Goal: Manage account settings

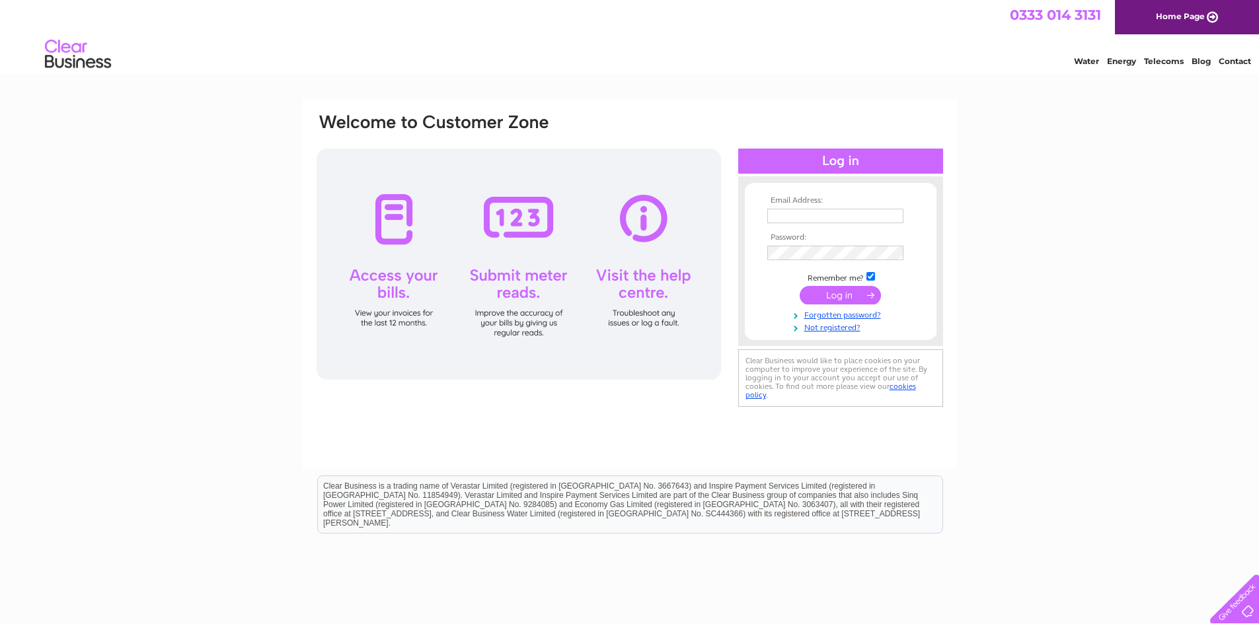
type input "southampton@miamisupps.co.uk"
click at [843, 301] on input "submit" at bounding box center [840, 295] width 81 height 19
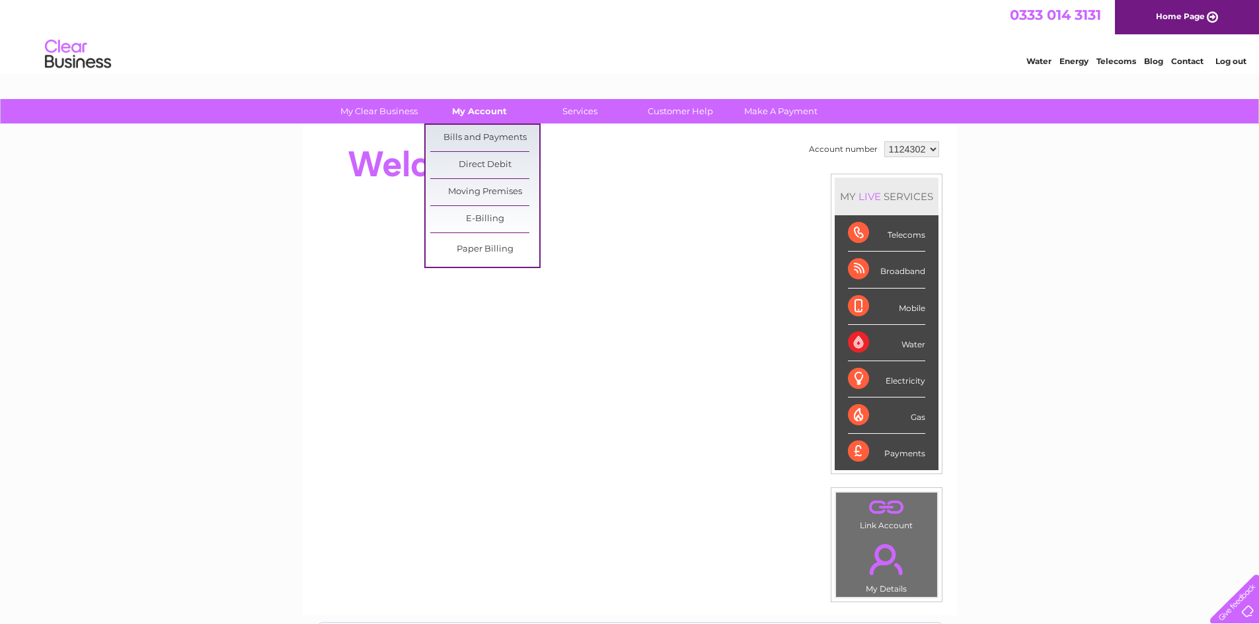
click at [484, 102] on link "My Account" at bounding box center [479, 111] width 109 height 24
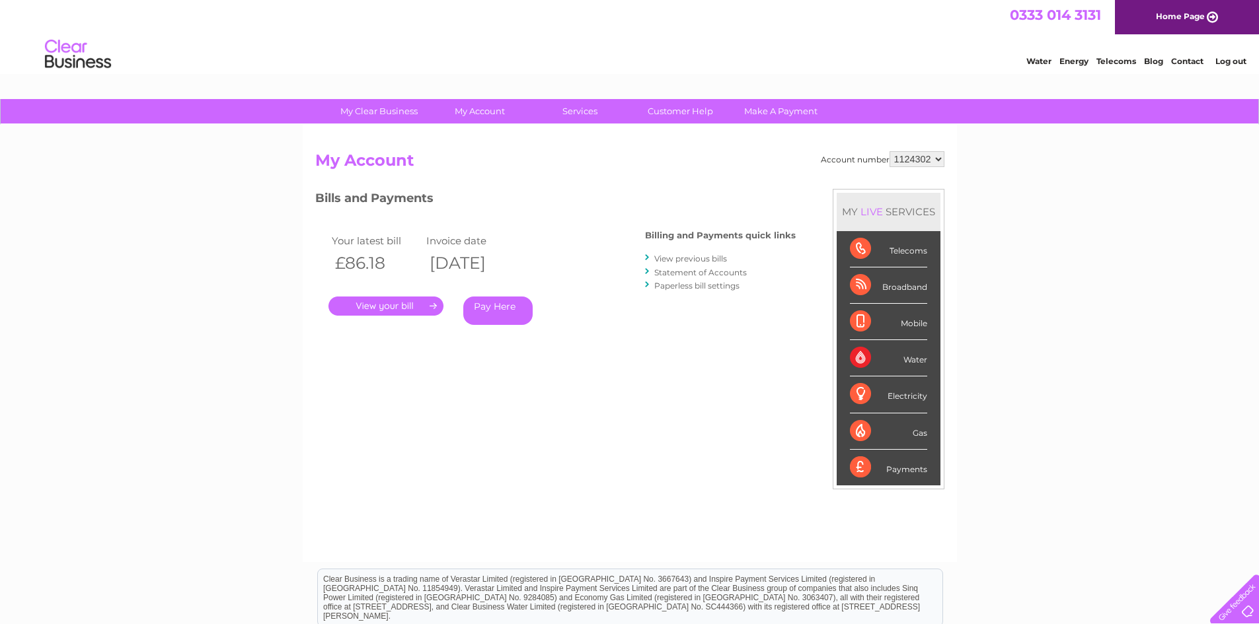
click at [381, 305] on link "." at bounding box center [385, 306] width 115 height 19
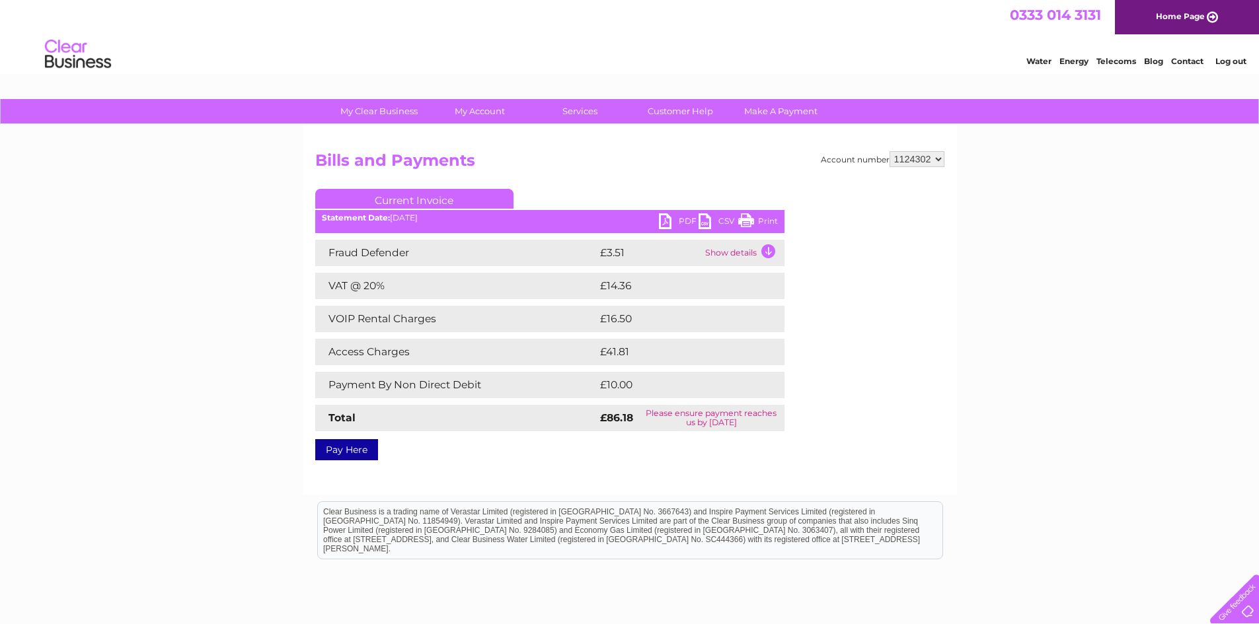
click at [767, 252] on td "Show details" at bounding box center [743, 253] width 83 height 26
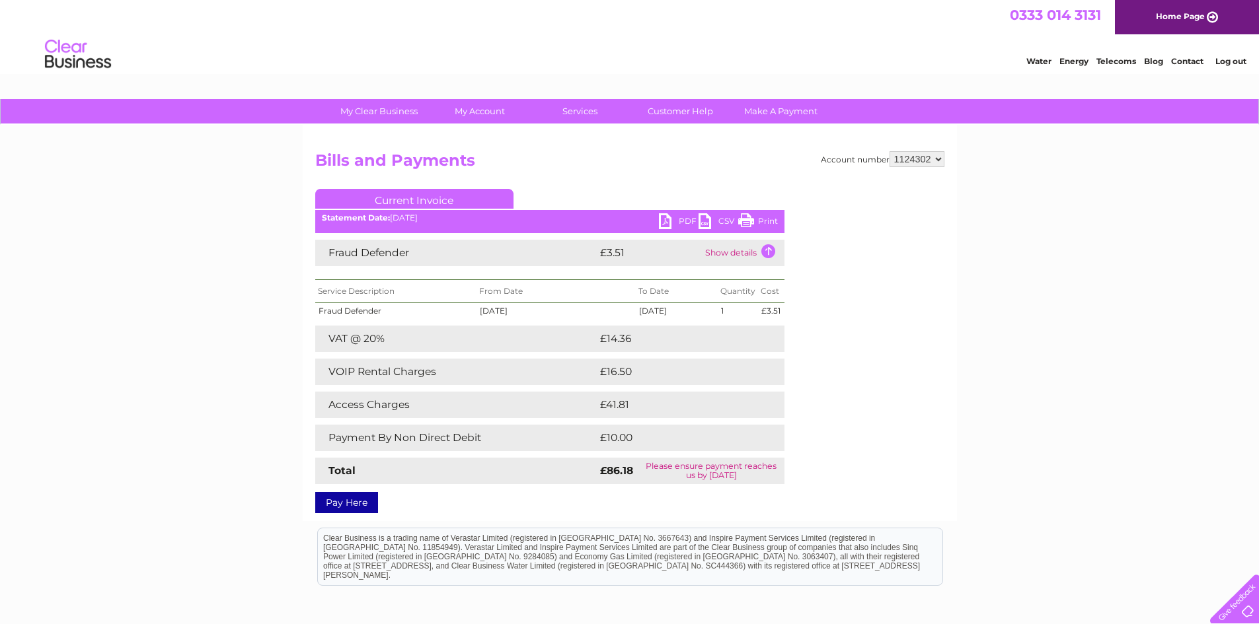
click at [767, 252] on td "Show details" at bounding box center [743, 253] width 83 height 26
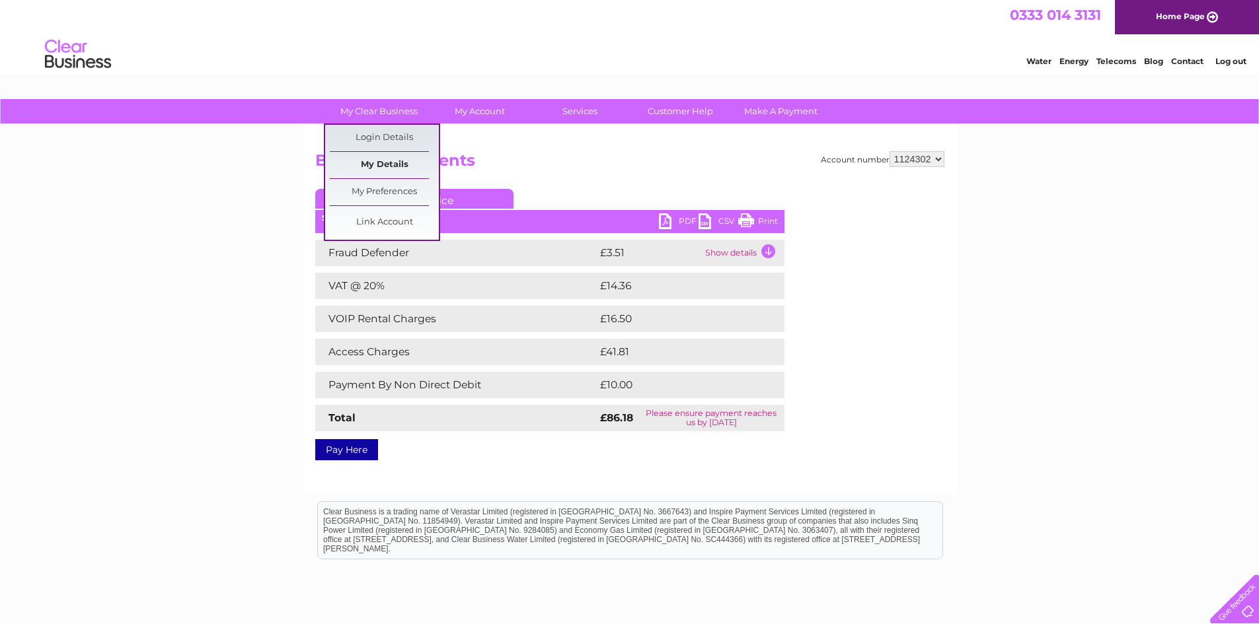
click at [371, 174] on link "My Details" at bounding box center [384, 165] width 109 height 26
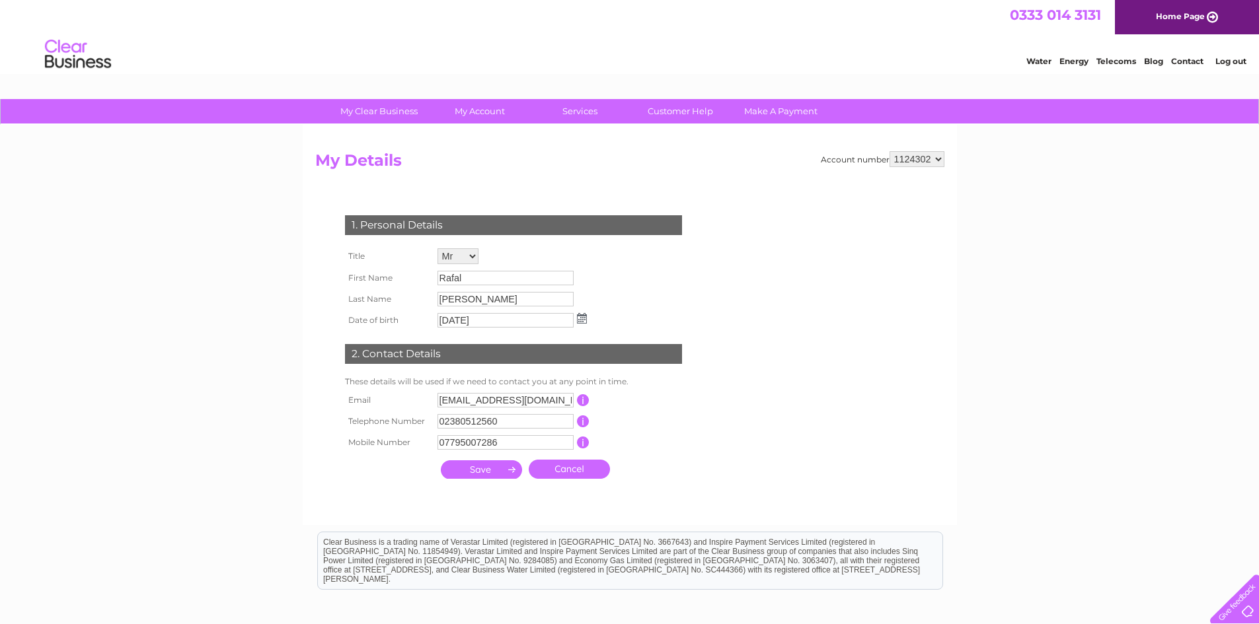
click at [449, 302] on input "[PERSON_NAME]" at bounding box center [505, 299] width 136 height 15
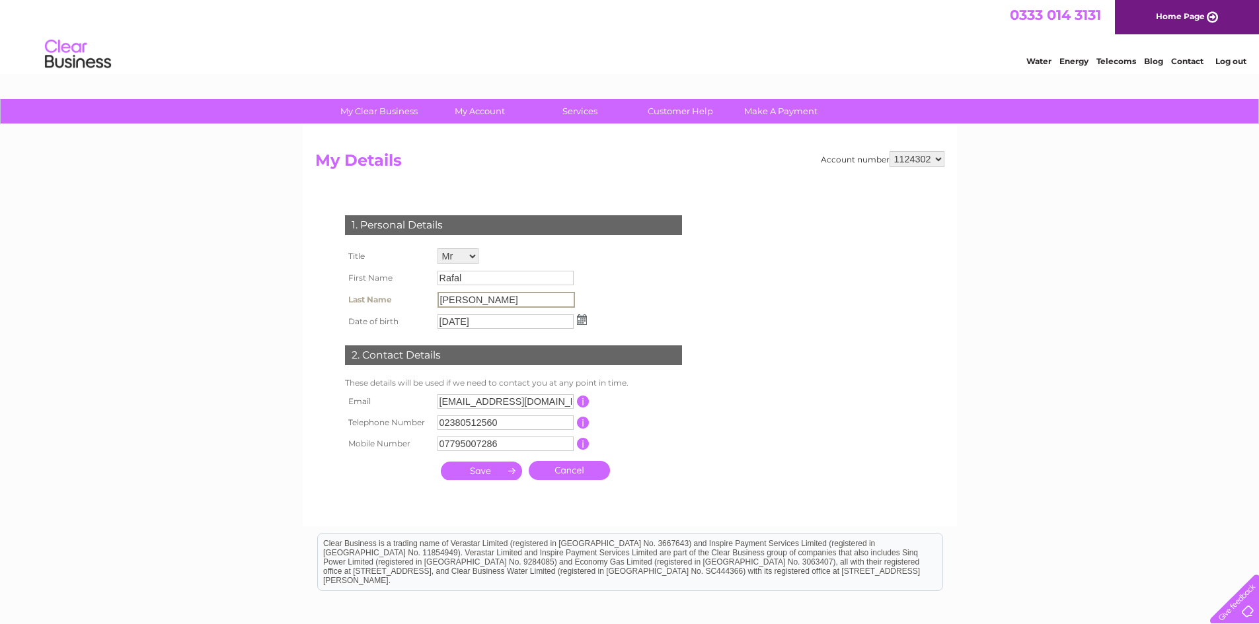
click at [454, 301] on input "[PERSON_NAME]" at bounding box center [505, 300] width 137 height 16
click at [447, 301] on input "[PERSON_NAME]" at bounding box center [505, 300] width 137 height 16
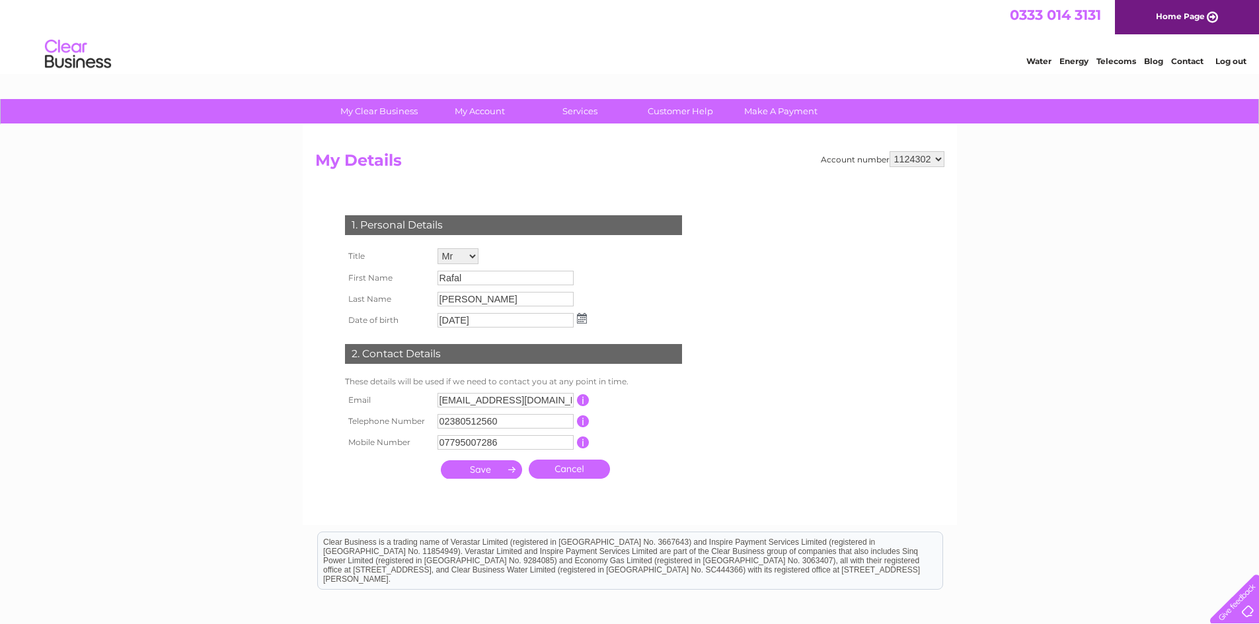
click at [745, 406] on form "Account number 1124302 My Details 1. Personal Details Title Mr Mrs Ms Miss Dr R…" at bounding box center [629, 331] width 629 height 361
